Goal: Task Accomplishment & Management: Manage account settings

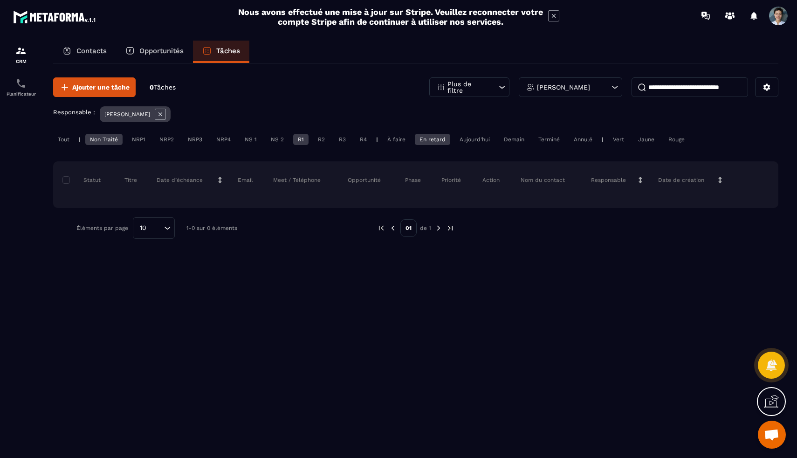
click at [752, 15] on div at bounding box center [754, 16] width 19 height 19
click at [753, 16] on div at bounding box center [754, 16] width 19 height 19
click at [757, 18] on icon at bounding box center [754, 15] width 15 height 15
click at [475, 23] on h2 "Nous avons effectué une mise à jour sur Stripe. Veuillez reconnecter votre comp…" at bounding box center [391, 17] width 306 height 20
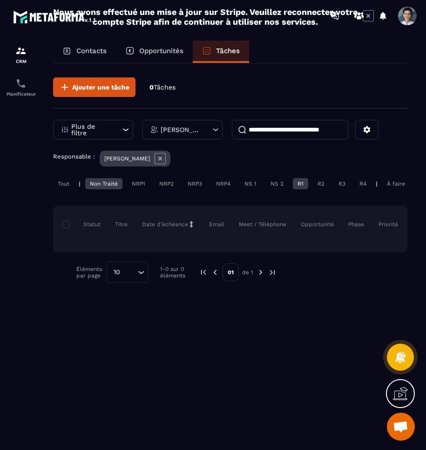
click at [226, 356] on div "Ajouter une tâche 0 Tâches Plus de filtre [PERSON_NAME] Responsable : [PERSON_N…" at bounding box center [230, 255] width 355 height 385
click at [179, 49] on p "Opportunités" at bounding box center [161, 51] width 44 height 8
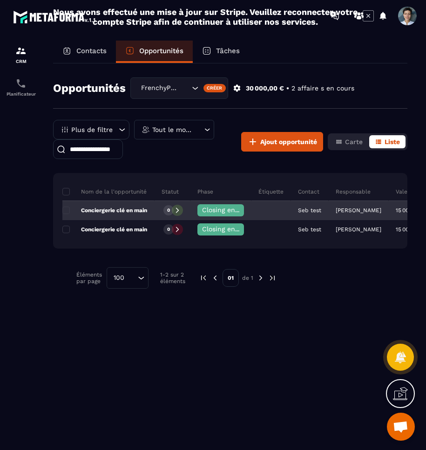
click at [148, 214] on div "Conciergerie clé en main" at bounding box center [108, 210] width 92 height 19
